Goal: Check status

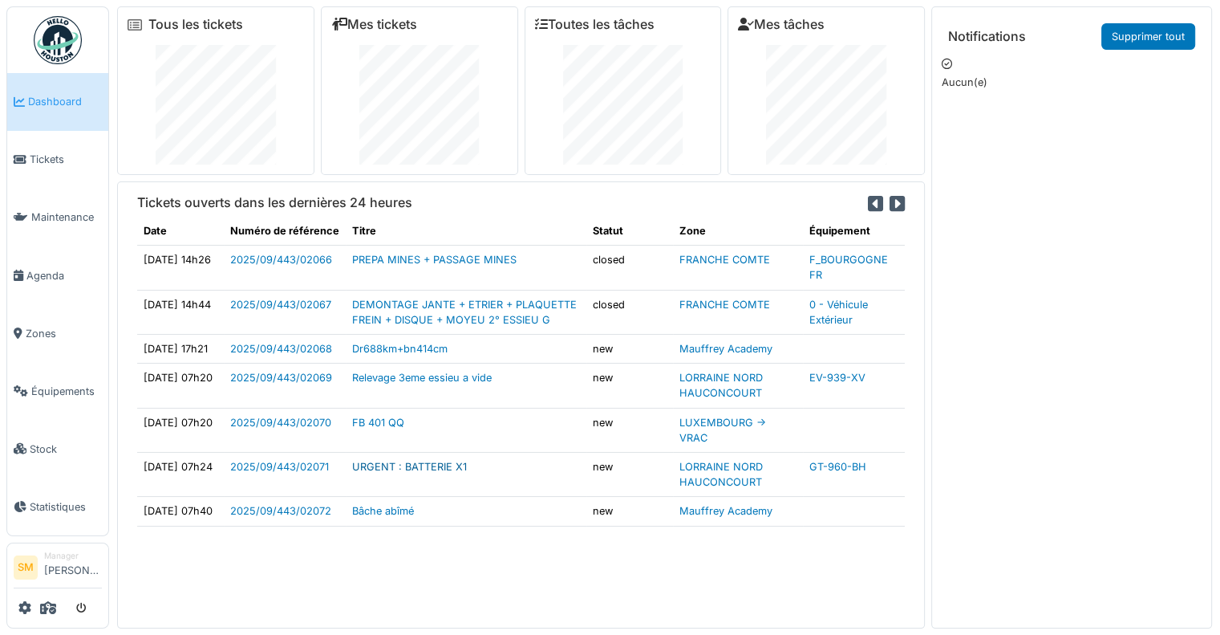
click at [383, 472] on link "URGENT : BATTERIE X1" at bounding box center [409, 466] width 115 height 12
click at [411, 383] on link "Relevage 3eme essieu a vide" at bounding box center [422, 377] width 140 height 12
